Goal: Information Seeking & Learning: Learn about a topic

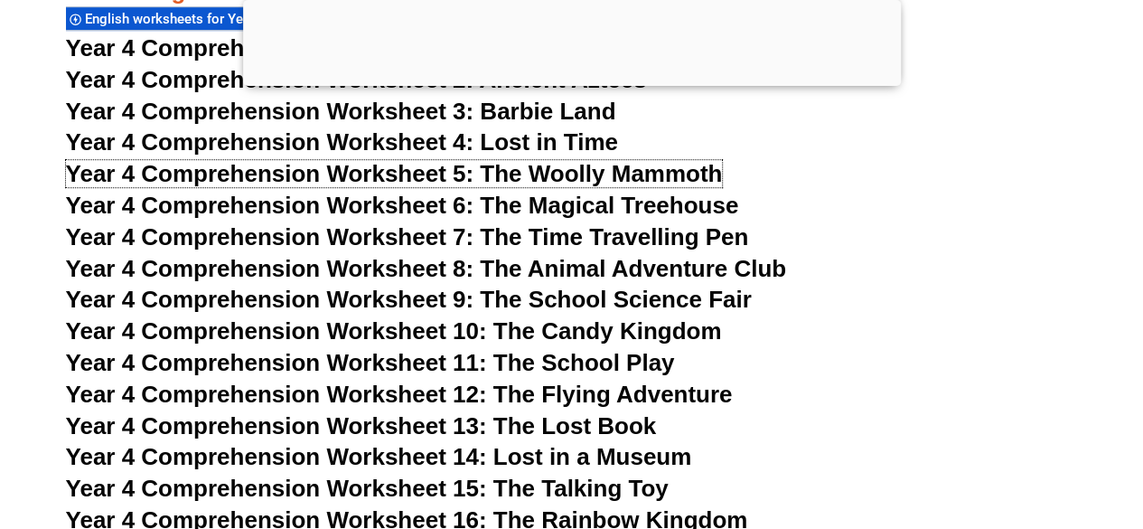
scroll to position [7419, 0]
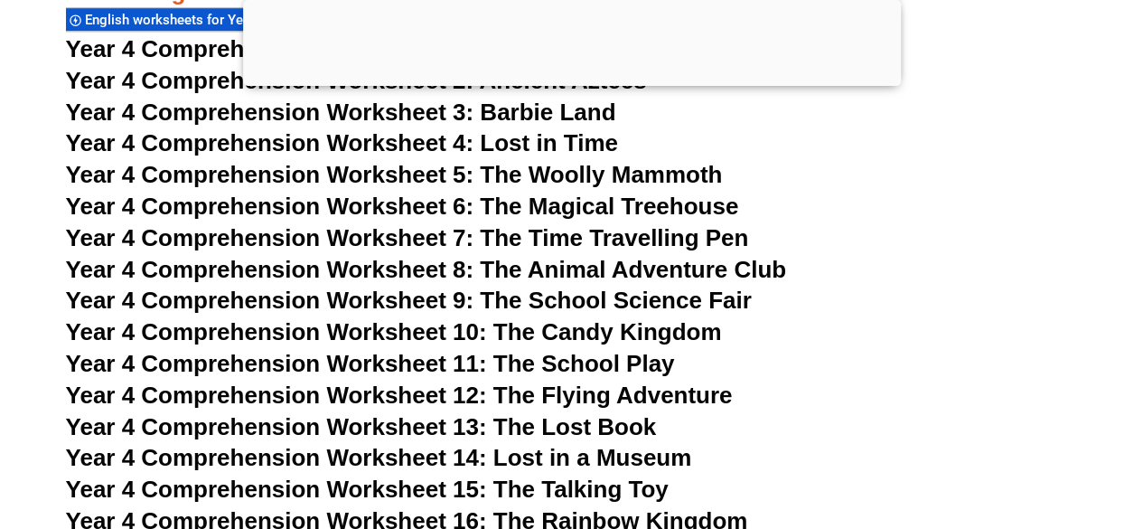
click at [560, 334] on span "Year 4 Comprehension Worksheet 10: The Candy Kingdom" at bounding box center [394, 331] width 656 height 27
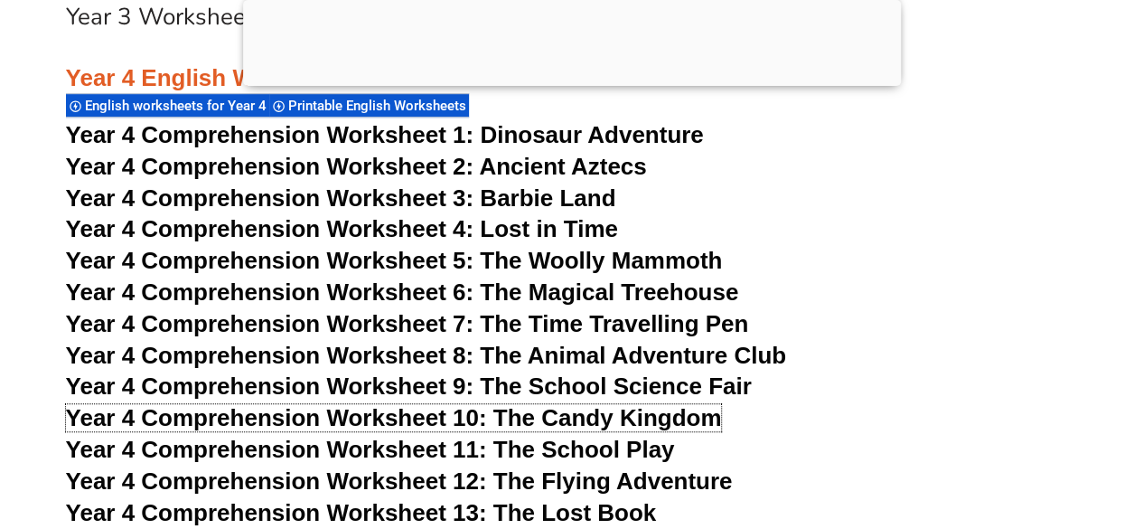
scroll to position [7333, 0]
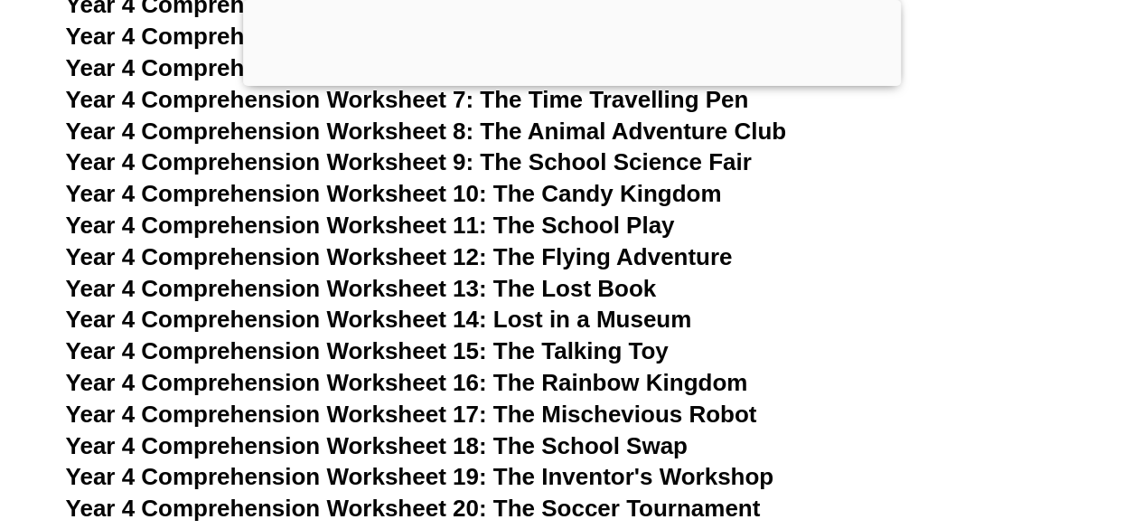
scroll to position [7561, 0]
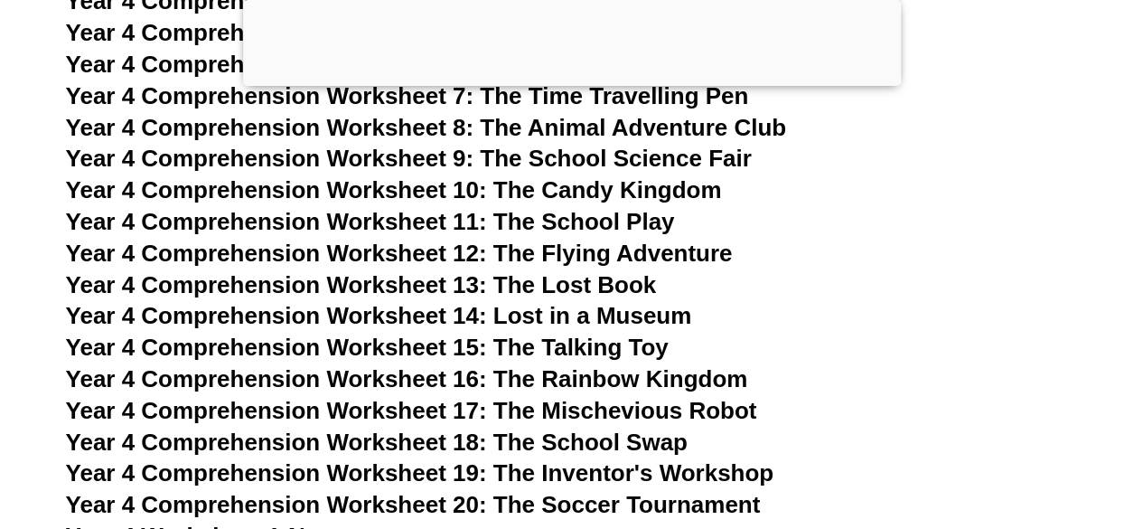
click at [486, 505] on span "Year 4 Comprehension Worksheet 20: The Soccer Tournament" at bounding box center [413, 504] width 695 height 27
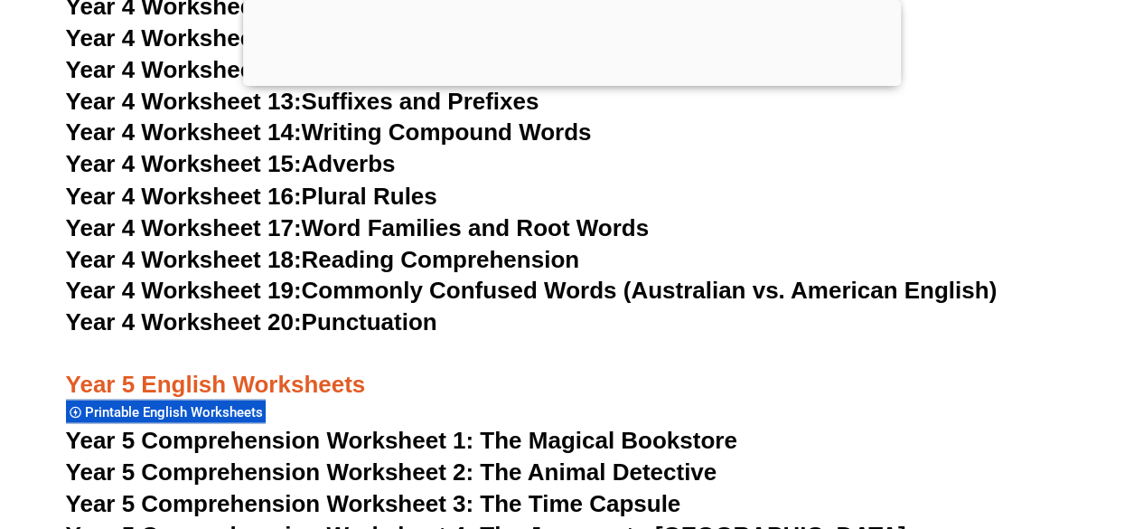
scroll to position [8373, 0]
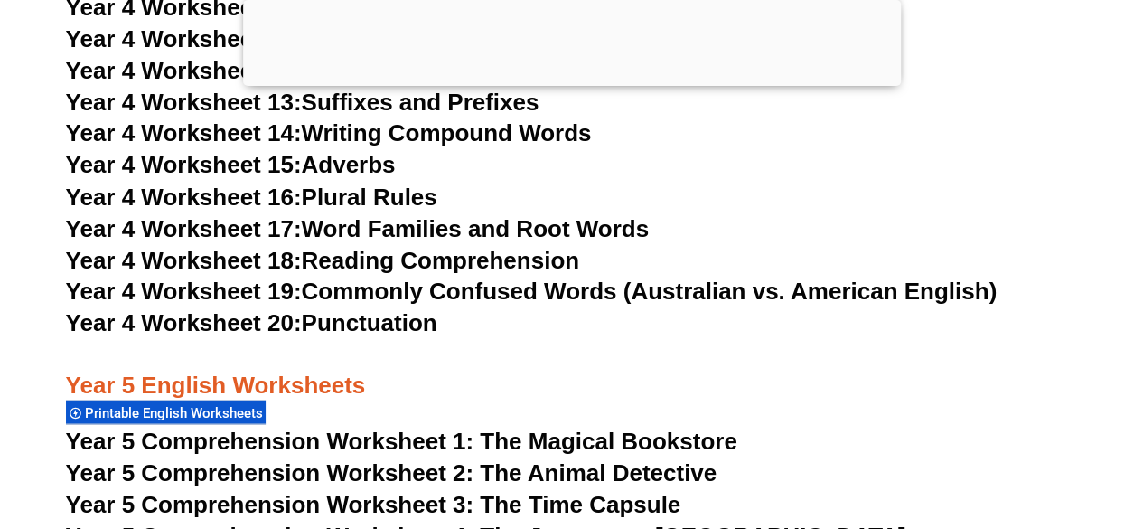
click at [354, 261] on link "Year 4 Worksheet 18: Reading Comprehension" at bounding box center [322, 259] width 513 height 27
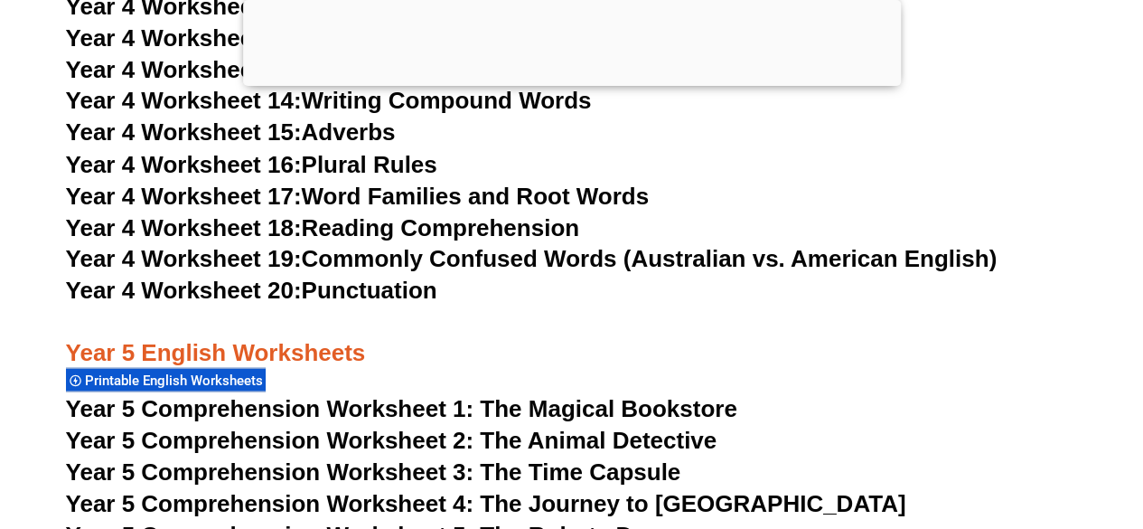
click at [354, 292] on link "Year 4 Worksheet 20: Punctuation" at bounding box center [251, 289] width 371 height 27
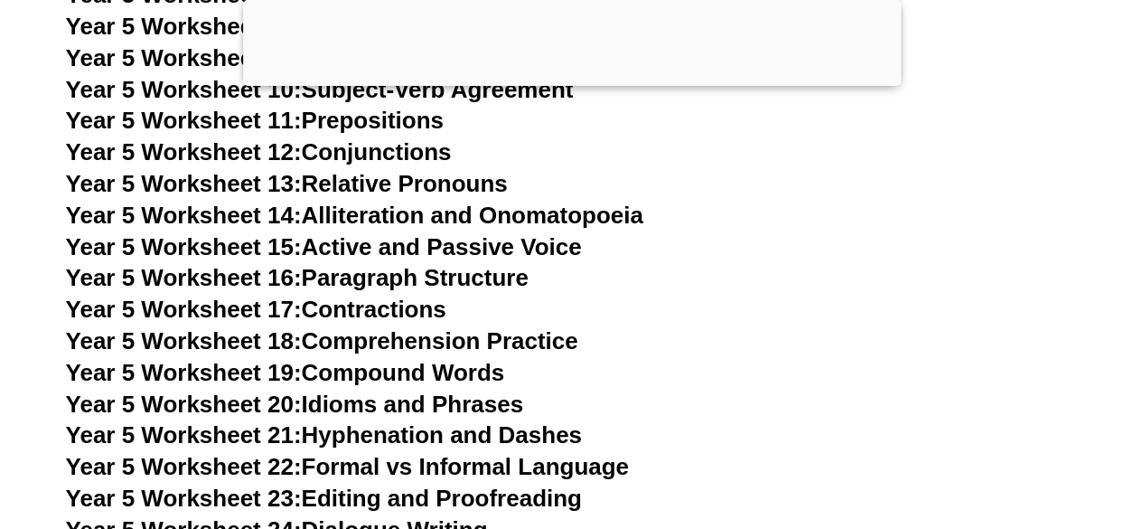
scroll to position [9531, 0]
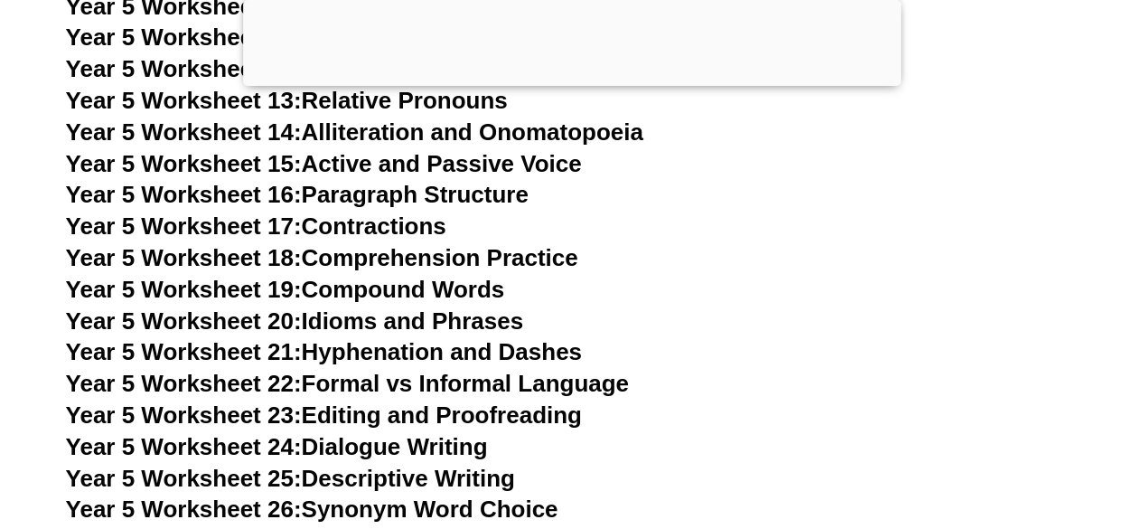
click at [491, 252] on link "Year 5 Worksheet 18: Comprehension Practice" at bounding box center [322, 257] width 512 height 27
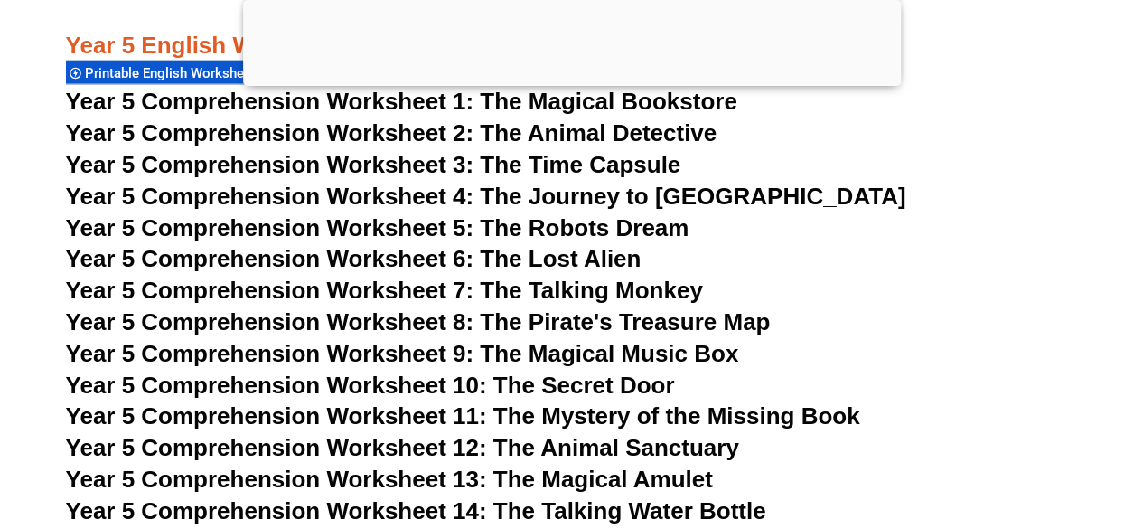
scroll to position [8674, 0]
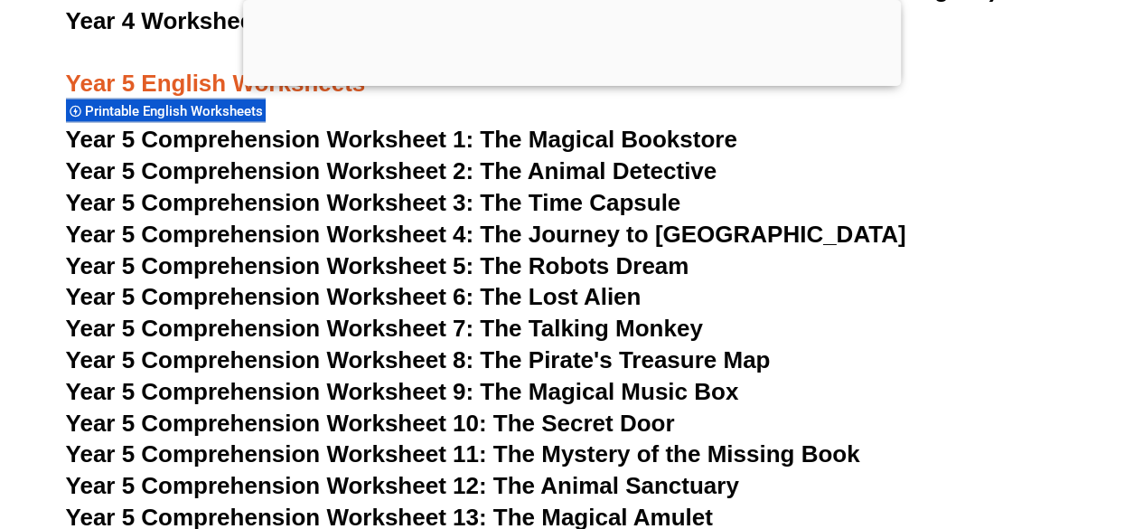
click at [558, 268] on span "Year 5 Comprehension Worksheet 5: The Robots Dream" at bounding box center [378, 265] width 624 height 27
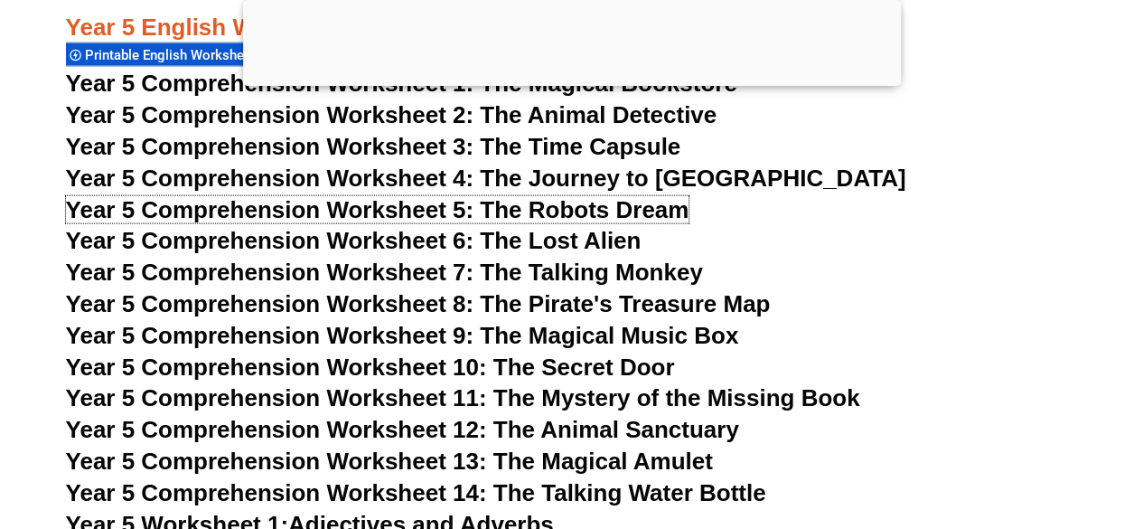
scroll to position [8729, 0]
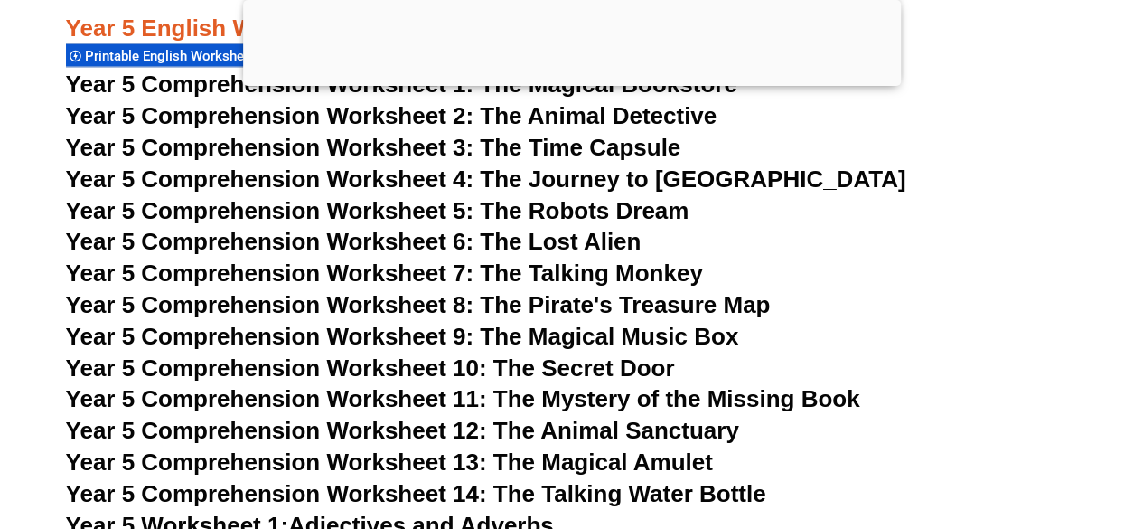
click at [608, 313] on span "Year 5 Comprehension Worksheet 8: The Pirate's Treasure Map" at bounding box center [418, 304] width 705 height 27
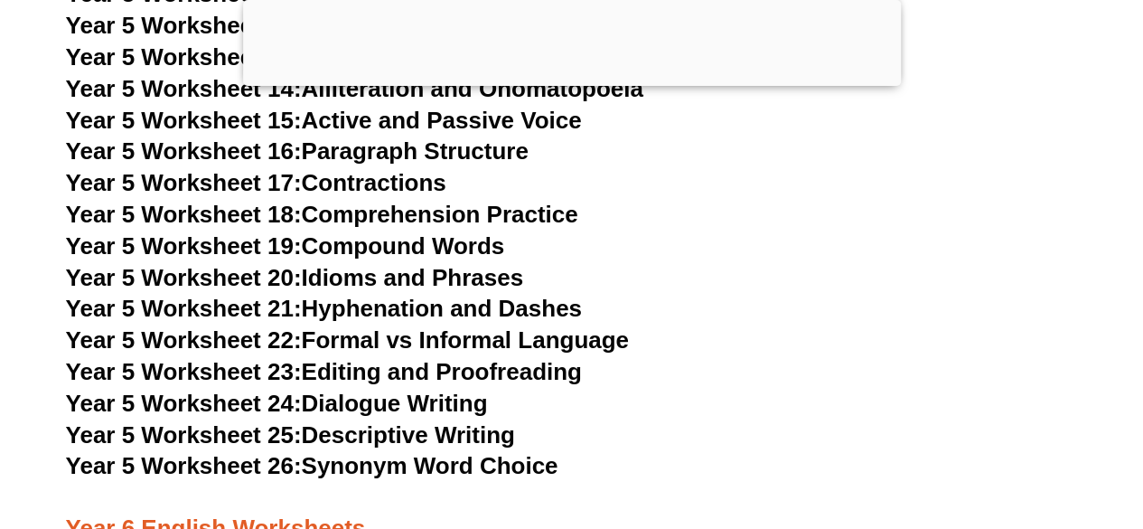
scroll to position [9575, 0]
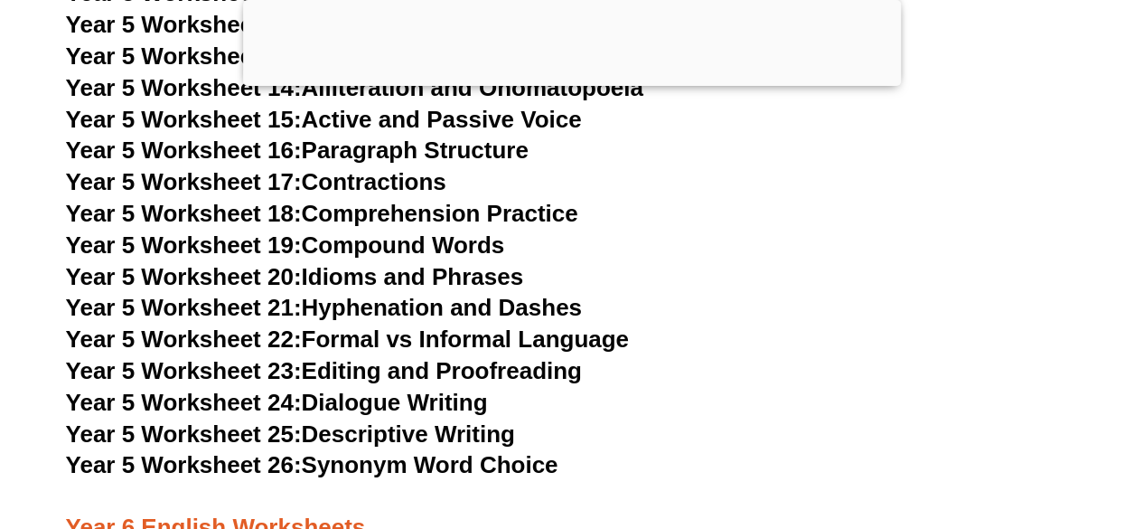
click at [433, 341] on link "Year 5 Worksheet 22: Formal vs Informal Language" at bounding box center [347, 338] width 563 height 27
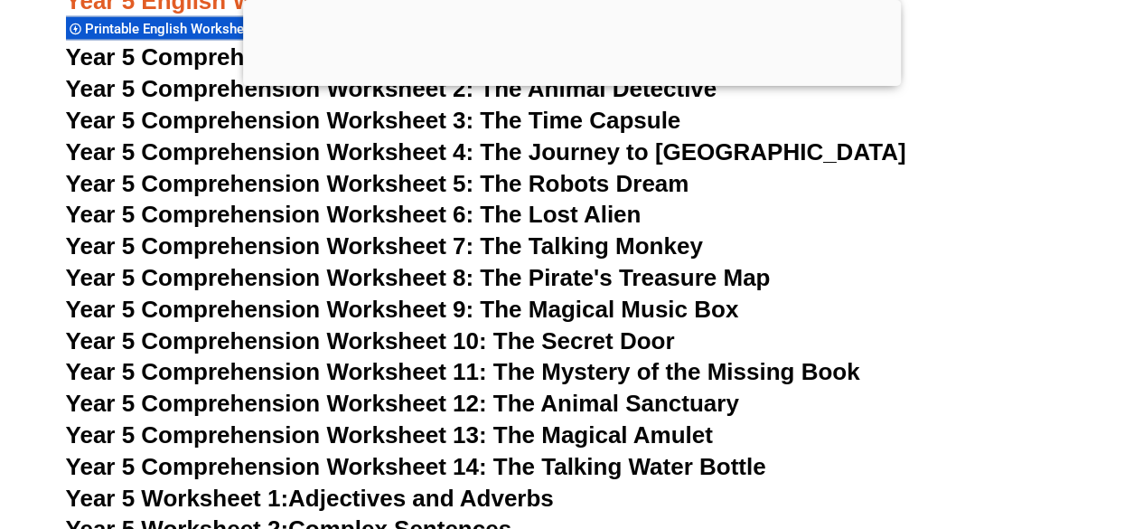
scroll to position [8765, 0]
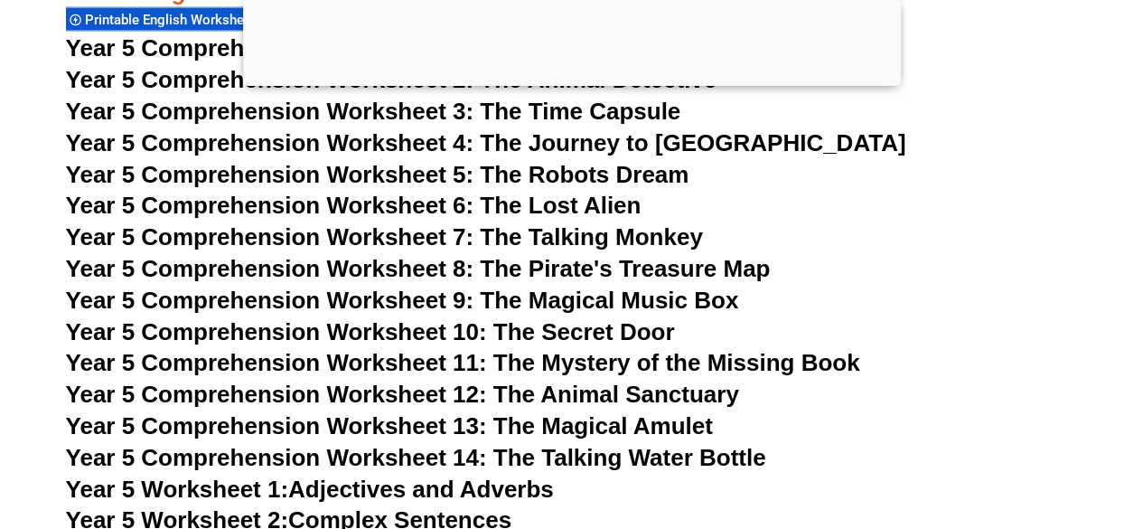
click at [613, 333] on span "Year 5 Comprehension Worksheet 10: The Secret Door" at bounding box center [370, 331] width 609 height 27
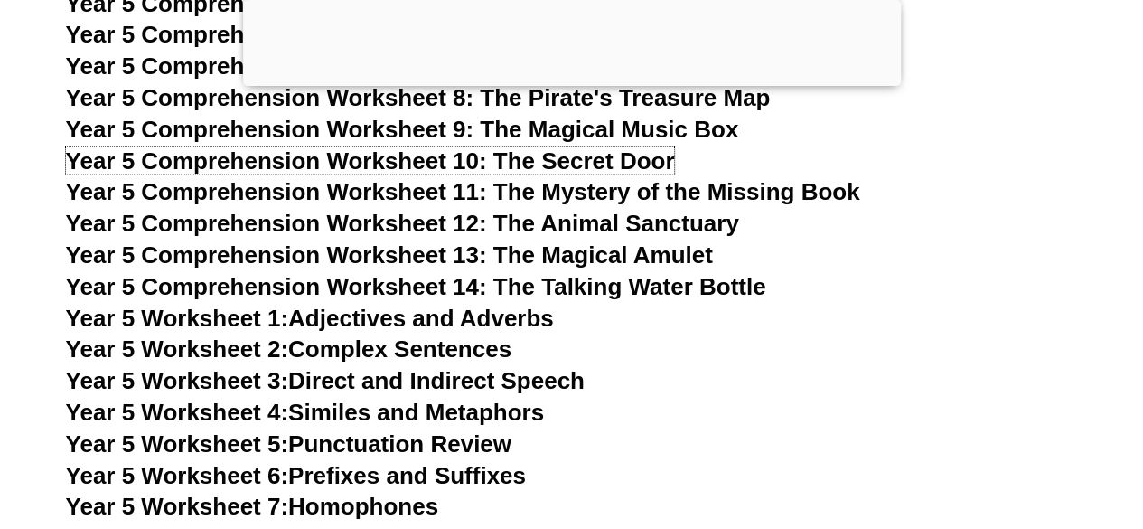
scroll to position [8937, 0]
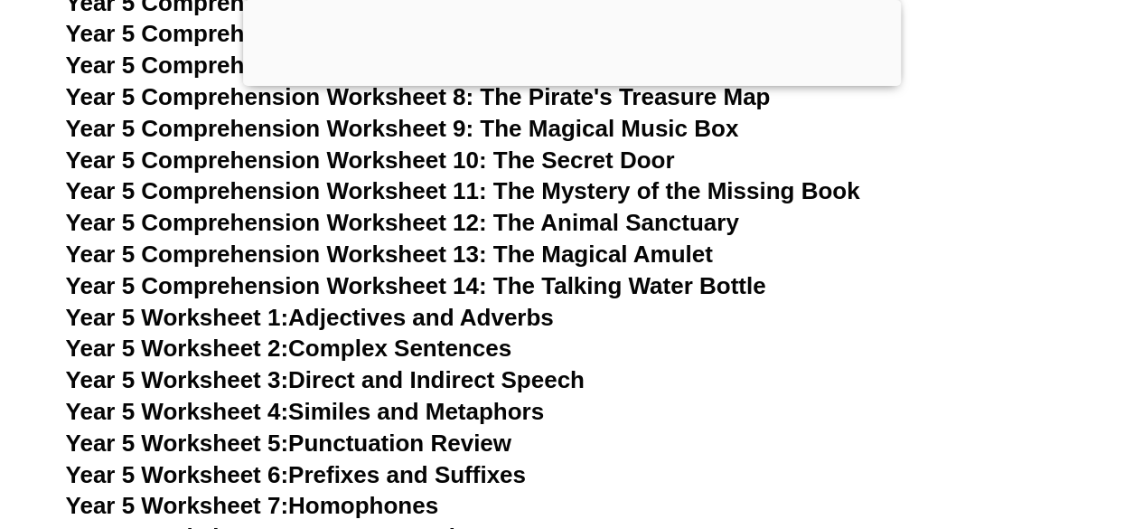
click at [468, 347] on link "Year 5 Worksheet 2: Complex Sentences" at bounding box center [289, 347] width 446 height 27
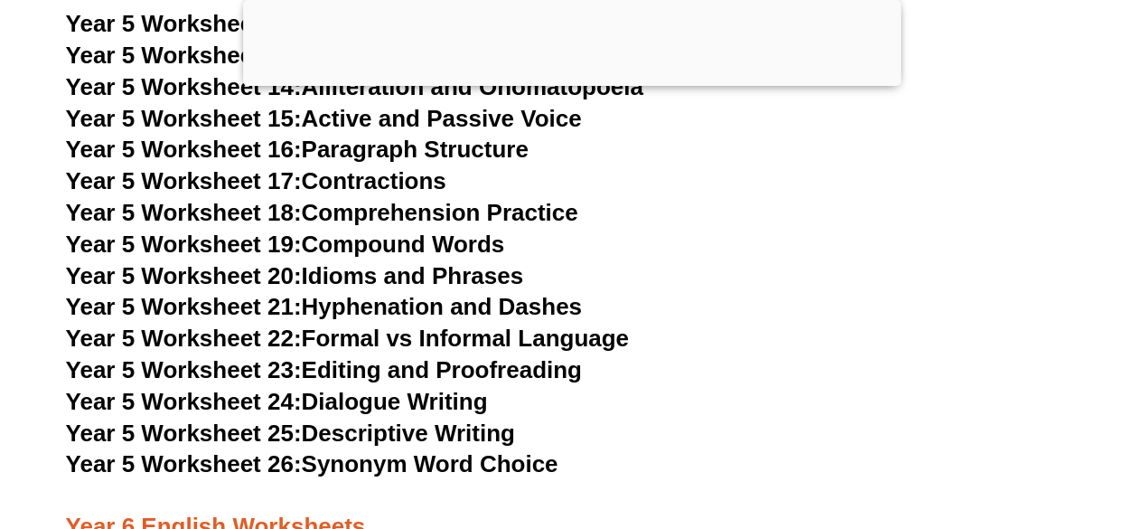
scroll to position [9595, 0]
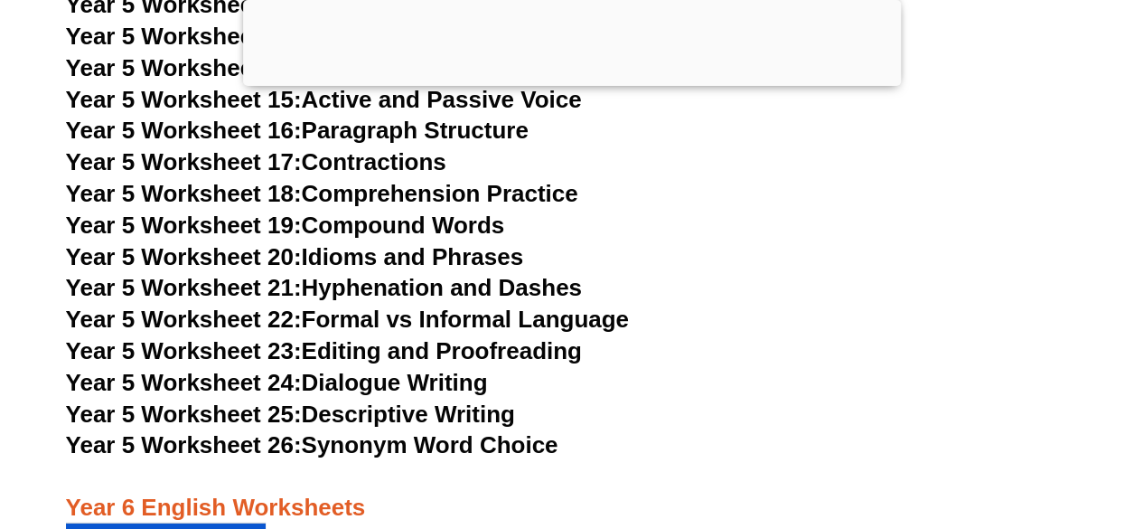
click at [425, 417] on link "Year 5 Worksheet 25: Descriptive Writing" at bounding box center [290, 413] width 449 height 27
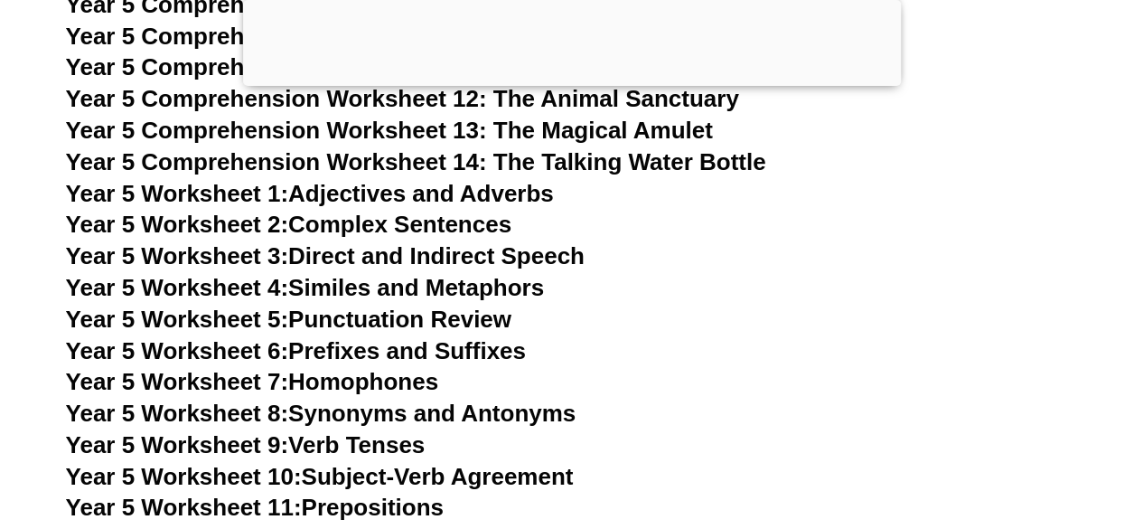
scroll to position [9059, 0]
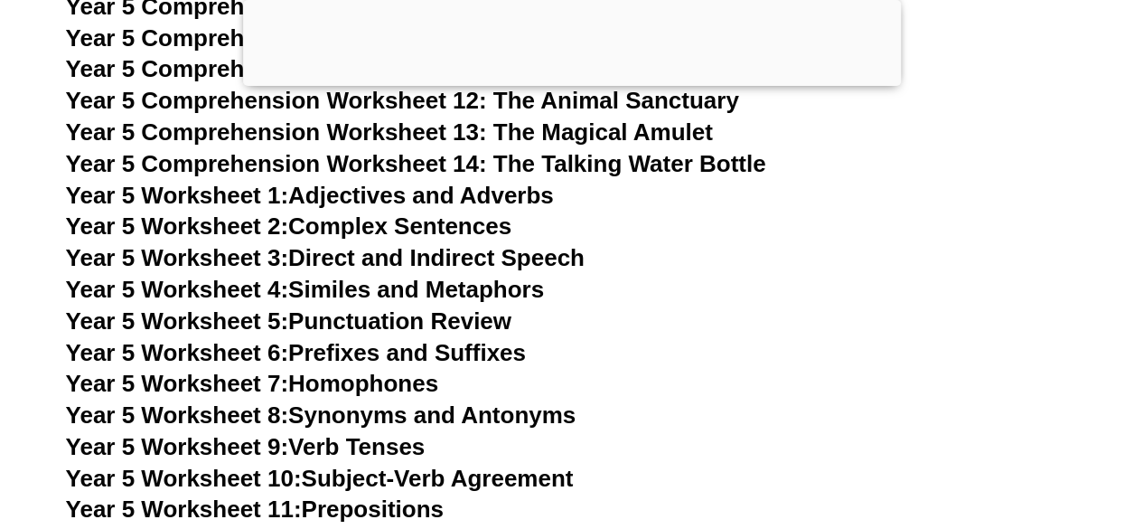
click at [443, 183] on link "Year 5 Worksheet 1: Adjectives and Adverbs" at bounding box center [310, 195] width 488 height 27
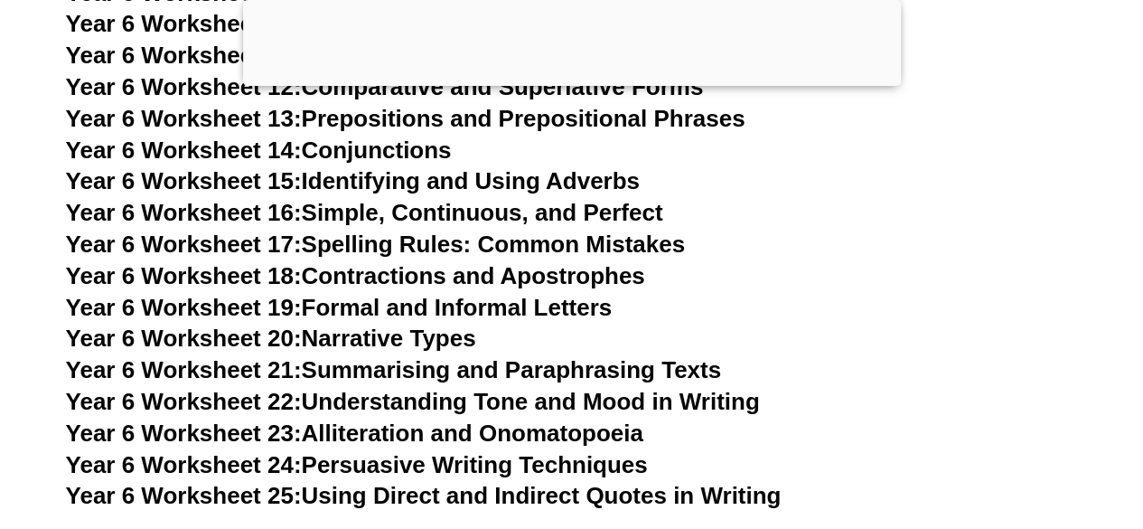
scroll to position [10958, 0]
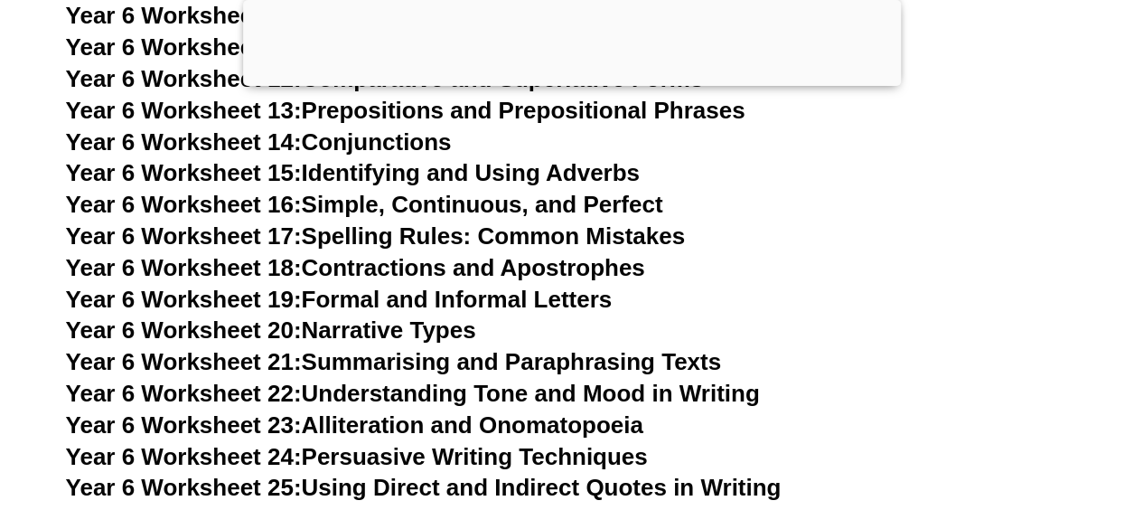
click at [488, 222] on link "Year 6 Worksheet 17: Spelling Rules: Common Mistakes" at bounding box center [375, 235] width 619 height 27
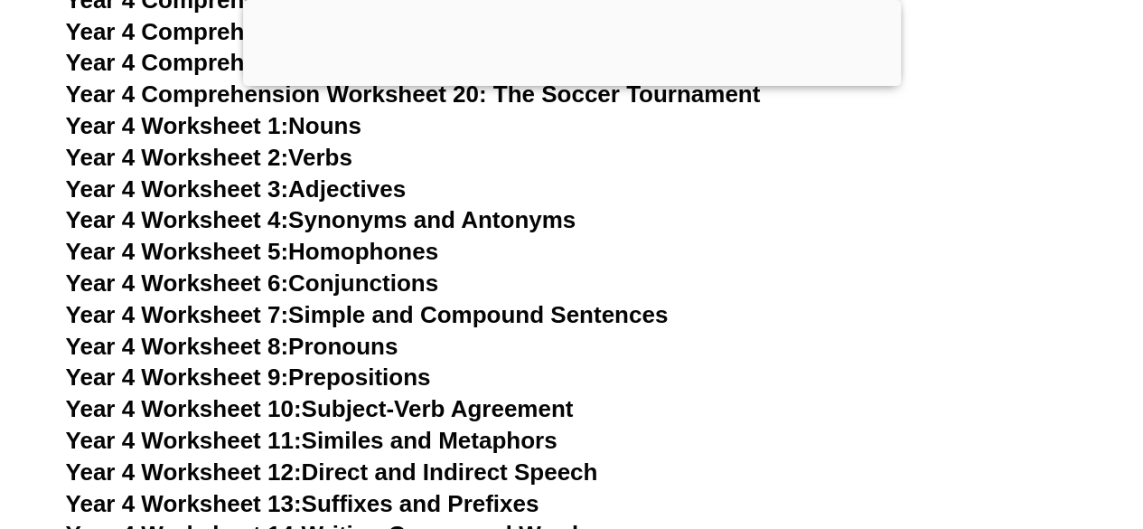
scroll to position [7971, 0]
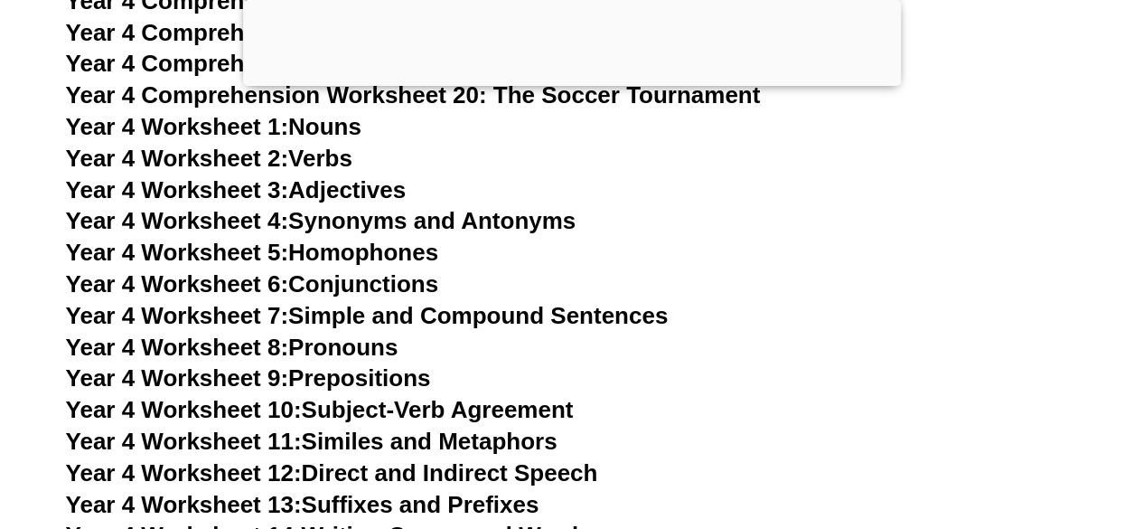
click at [305, 120] on link "Year 4 Worksheet 1: Nouns" at bounding box center [214, 126] width 296 height 27
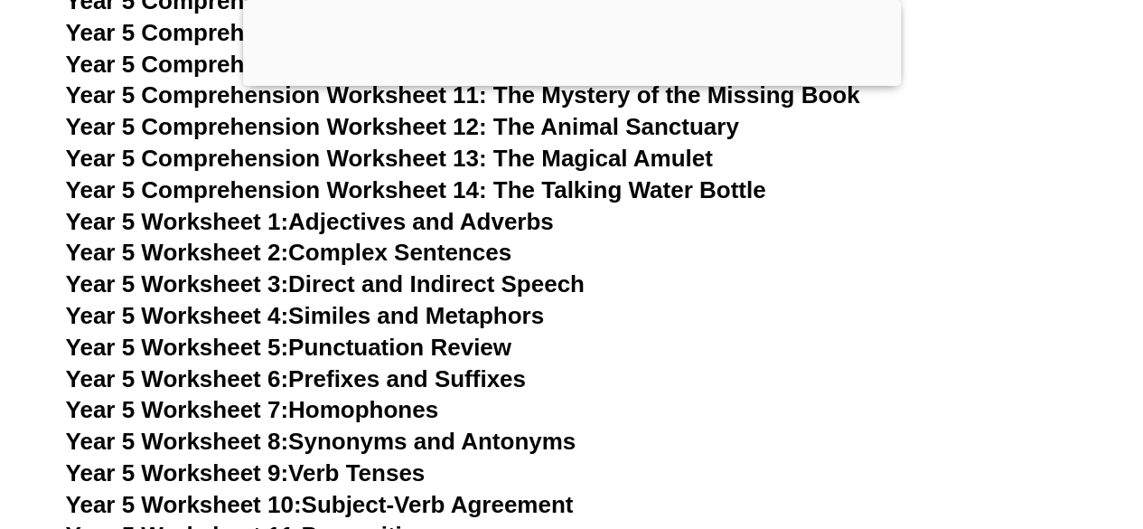
scroll to position [9032, 0]
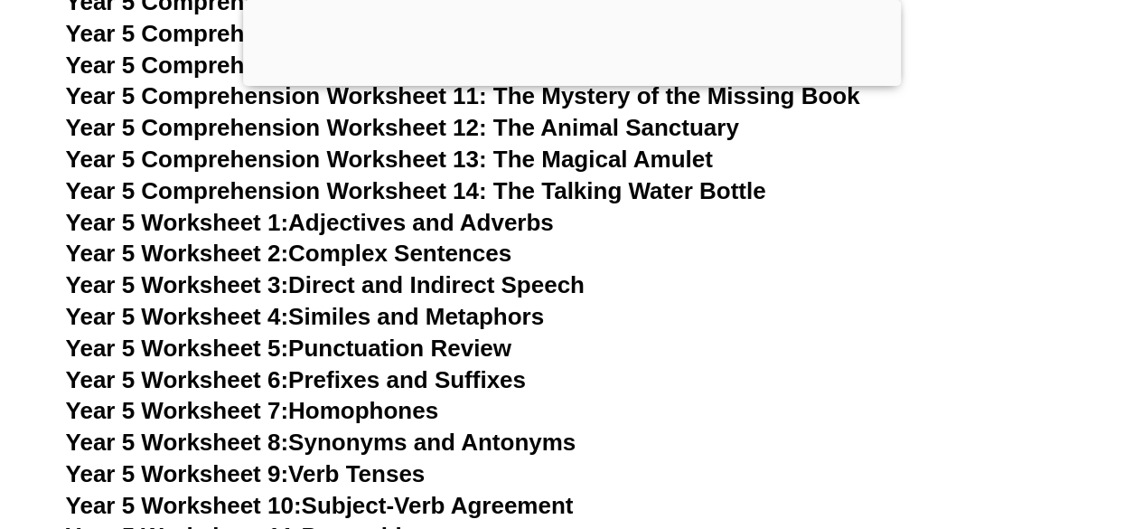
click at [384, 229] on link "Year 5 Worksheet 1: Adjectives and Adverbs" at bounding box center [310, 222] width 488 height 27
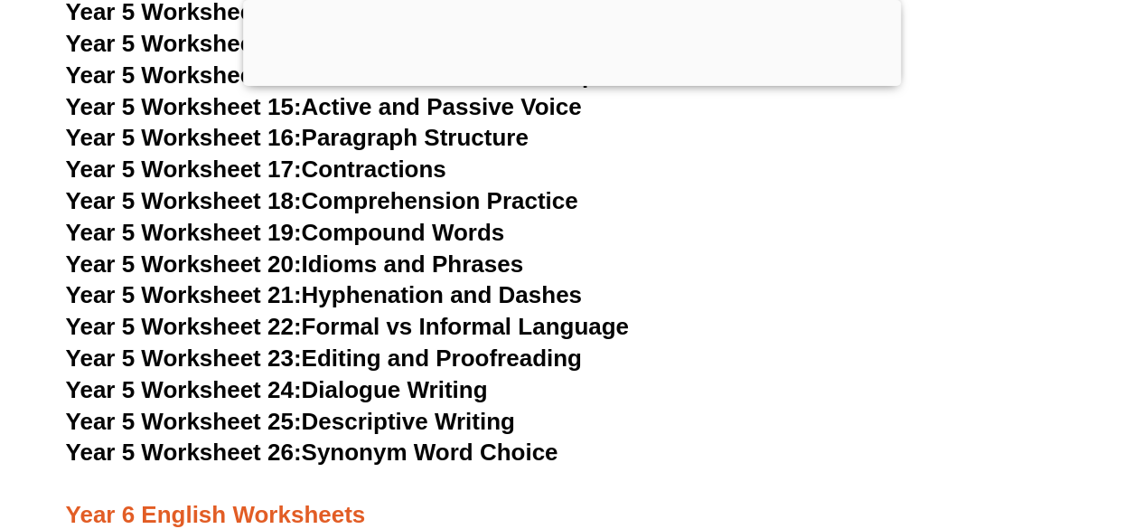
scroll to position [9588, 0]
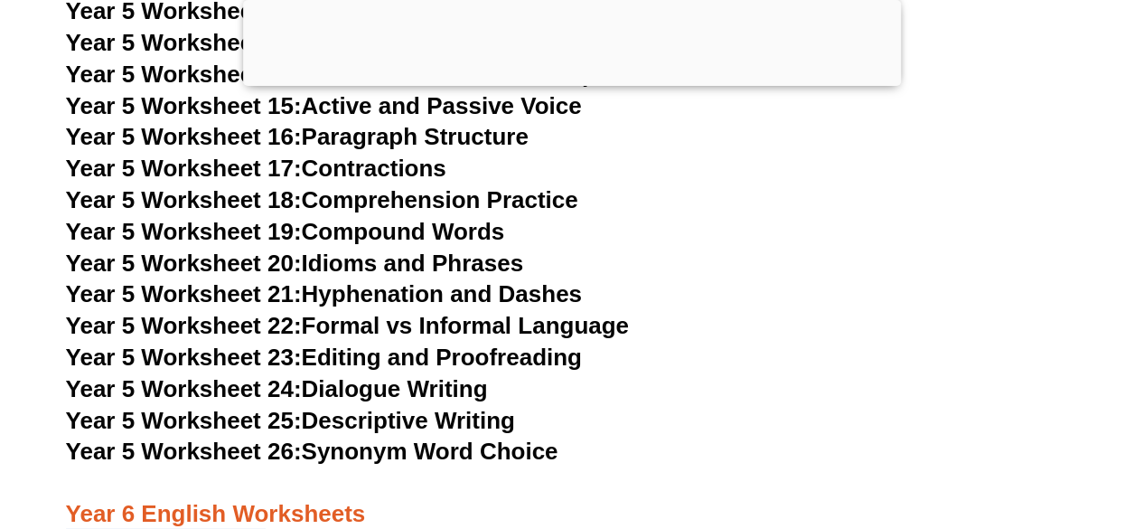
click at [443, 362] on link "Year 5 Worksheet 23: Editing and Proofreading" at bounding box center [324, 356] width 516 height 27
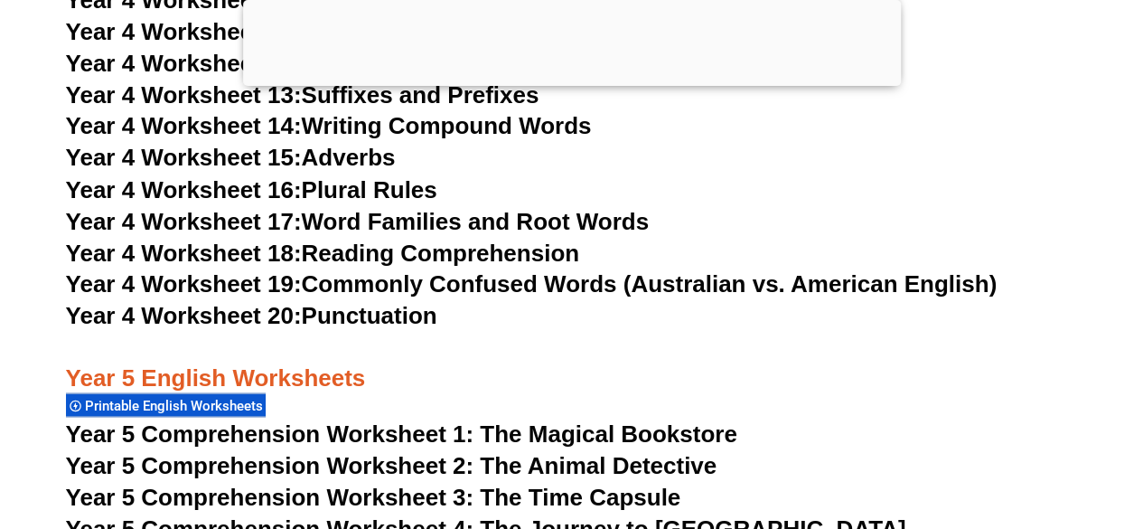
scroll to position [8379, 0]
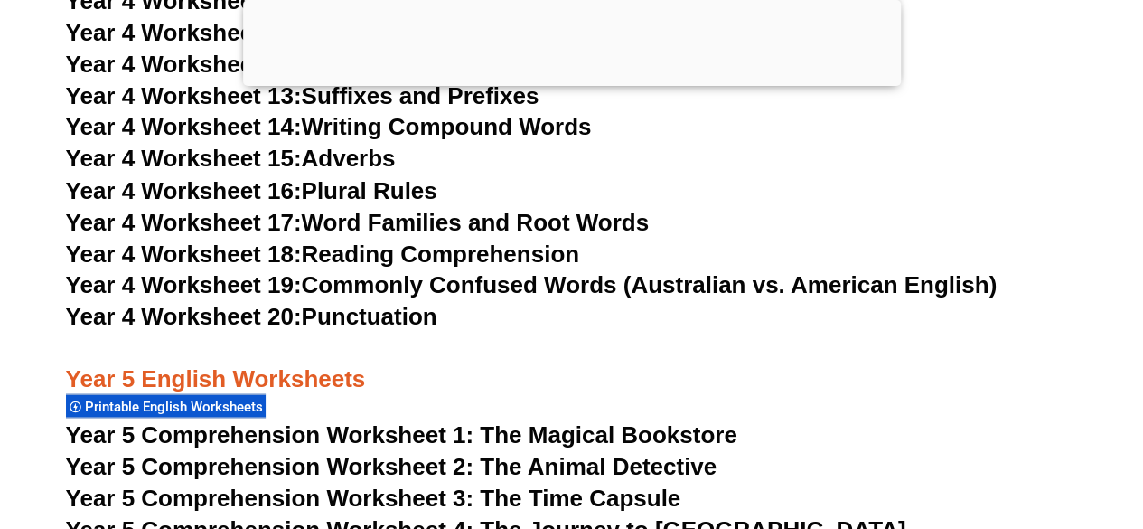
click at [361, 320] on link "Year 4 Worksheet 20: Punctuation" at bounding box center [251, 315] width 371 height 27
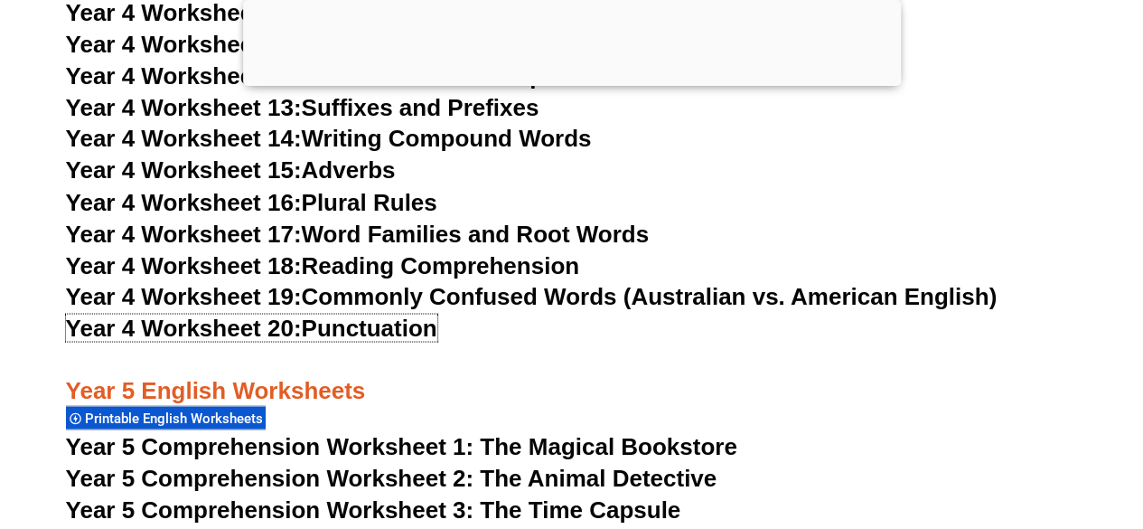
scroll to position [8364, 0]
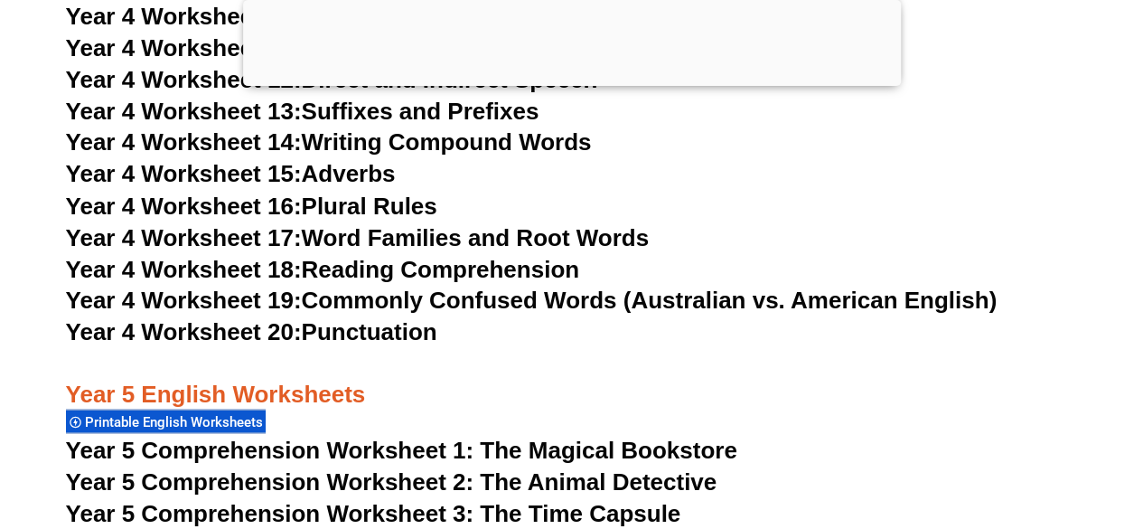
click at [421, 445] on span "Year 5 Comprehension Worksheet 1: The Magical Bookstore" at bounding box center [401, 449] width 671 height 27
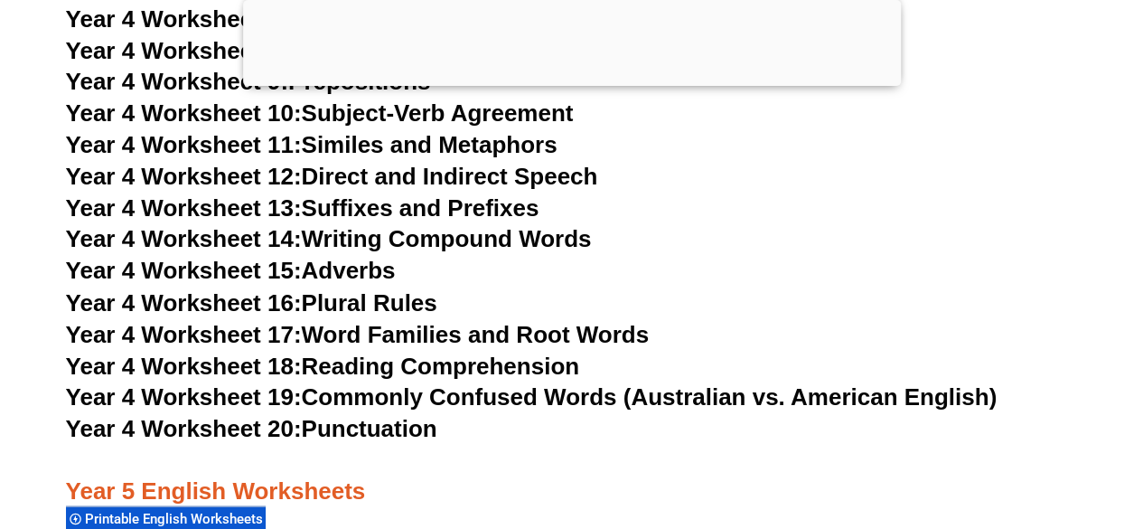
scroll to position [8266, 0]
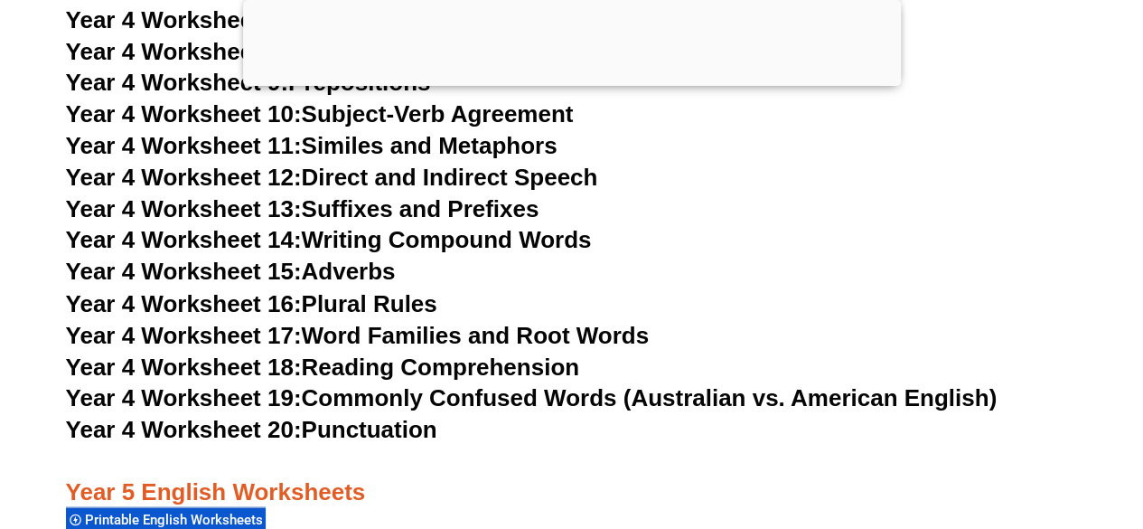
click at [401, 364] on link "Year 4 Worksheet 18: Reading Comprehension" at bounding box center [322, 365] width 513 height 27
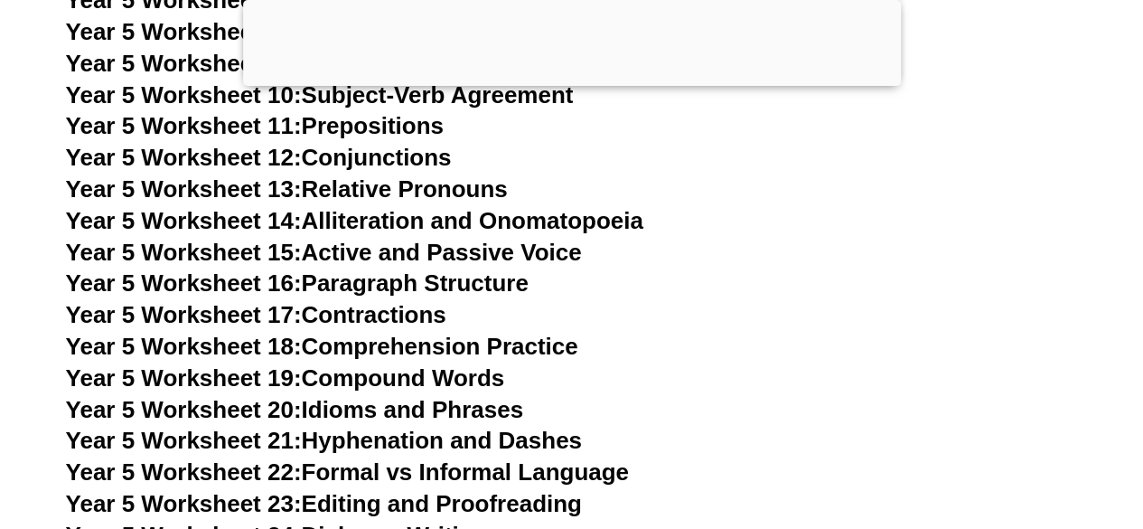
scroll to position [9441, 0]
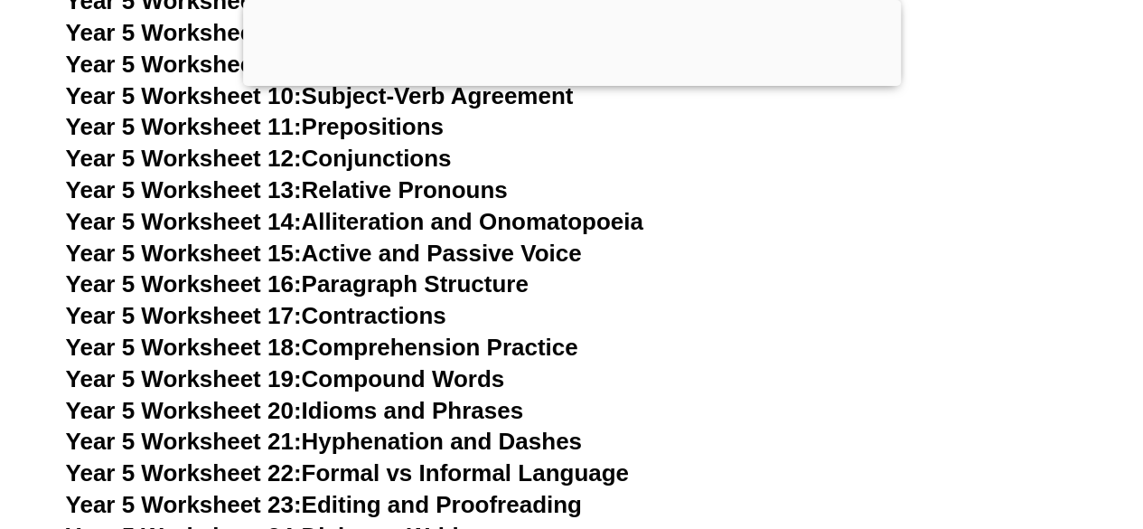
click at [477, 293] on link "Year 5 Worksheet 16: Paragraph Structure" at bounding box center [297, 283] width 463 height 27
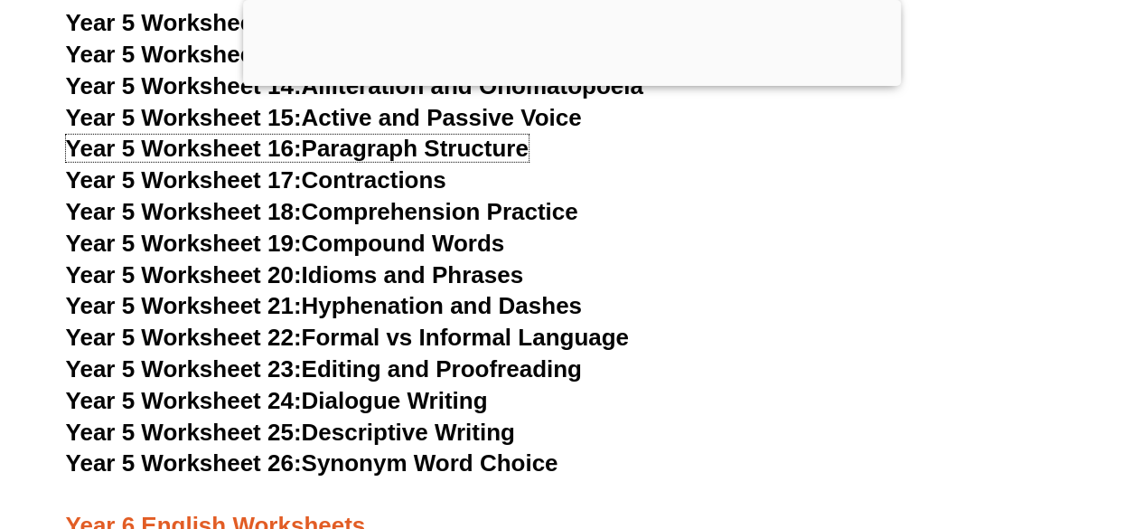
scroll to position [9571, 0]
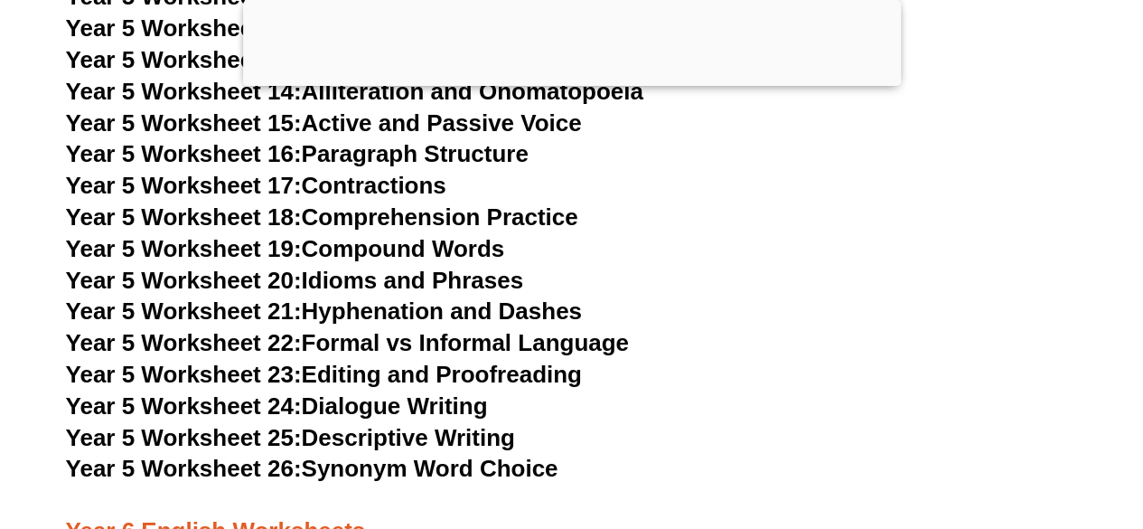
click at [347, 192] on link "Year 5 Worksheet 17: Contractions" at bounding box center [256, 185] width 380 height 27
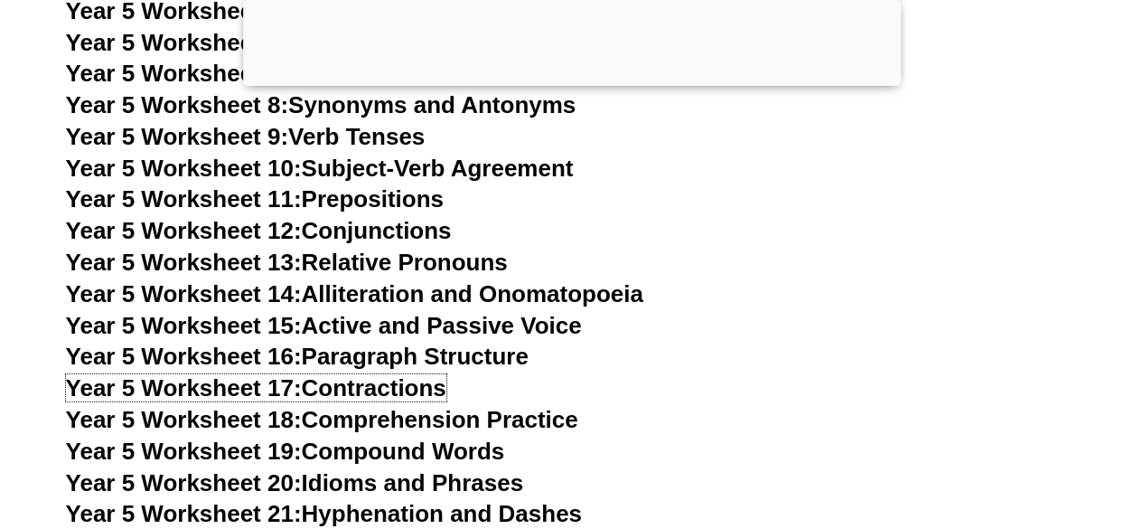
scroll to position [9353, 0]
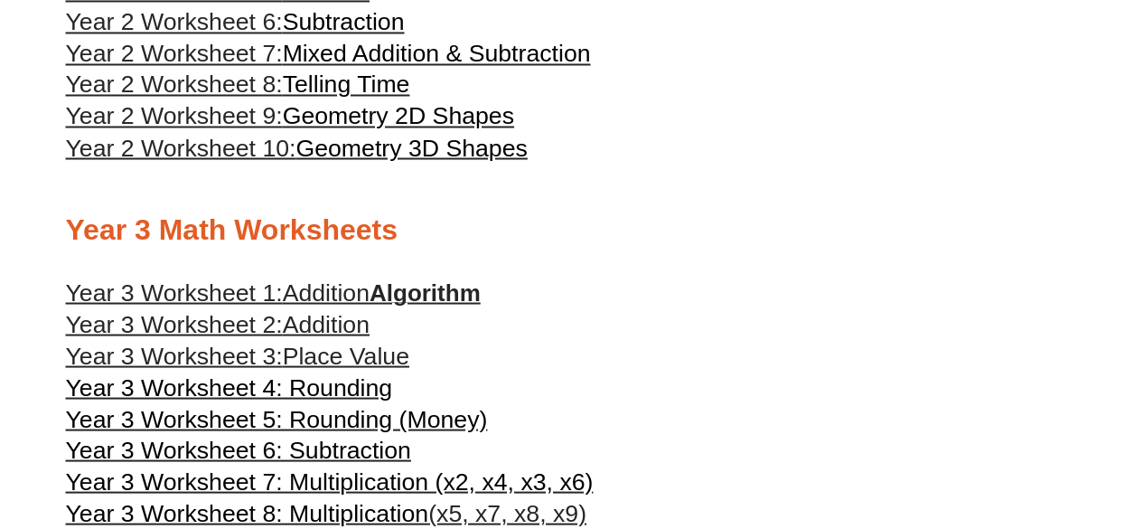
scroll to position [1587, 0]
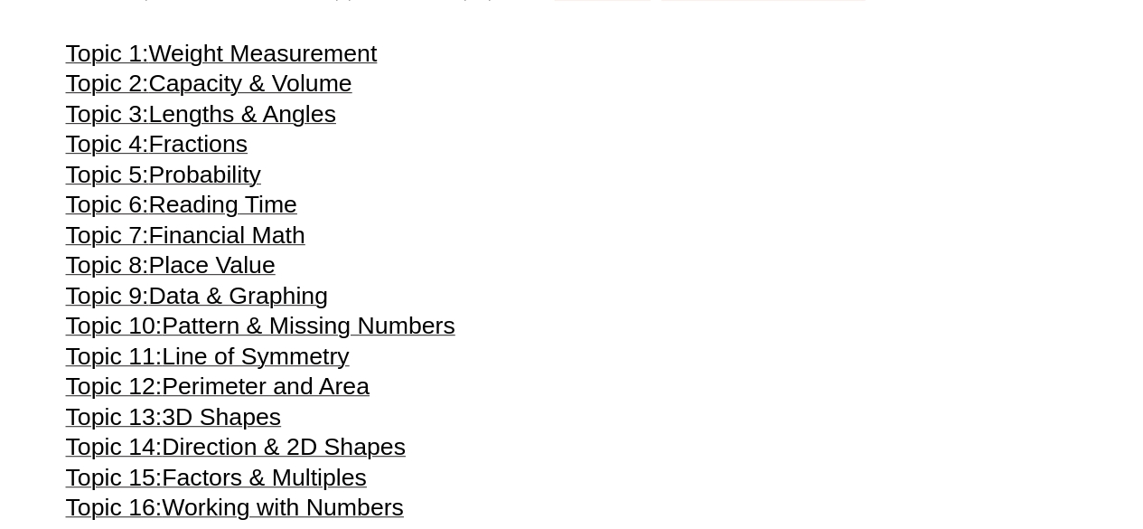
scroll to position [3741, 0]
click at [186, 248] on span "Financial Math" at bounding box center [226, 234] width 156 height 27
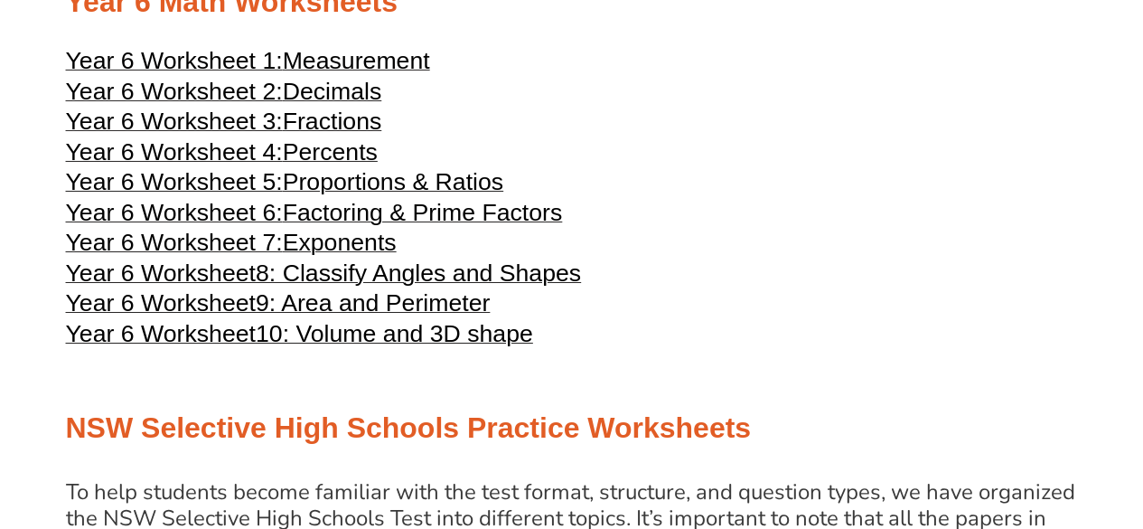
scroll to position [3104, 0]
